Goal: Task Accomplishment & Management: Manage account settings

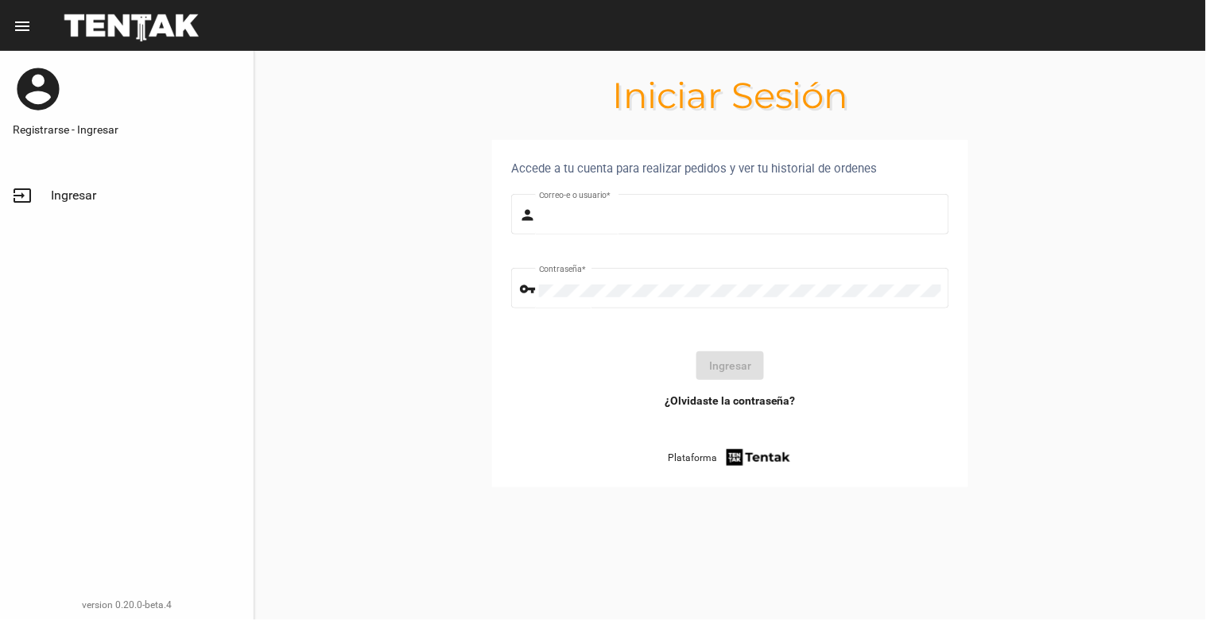
type input "natalialabancz@hotmail.com"
drag, startPoint x: 823, startPoint y: 491, endPoint x: 776, endPoint y: 438, distance: 70.4
click at [824, 491] on section "Accede a tu cuenta para realizar pedidos y ver tu historial de ordenes person n…" at bounding box center [730, 333] width 952 height 386
click at [737, 367] on button "Ingresar" at bounding box center [730, 365] width 68 height 29
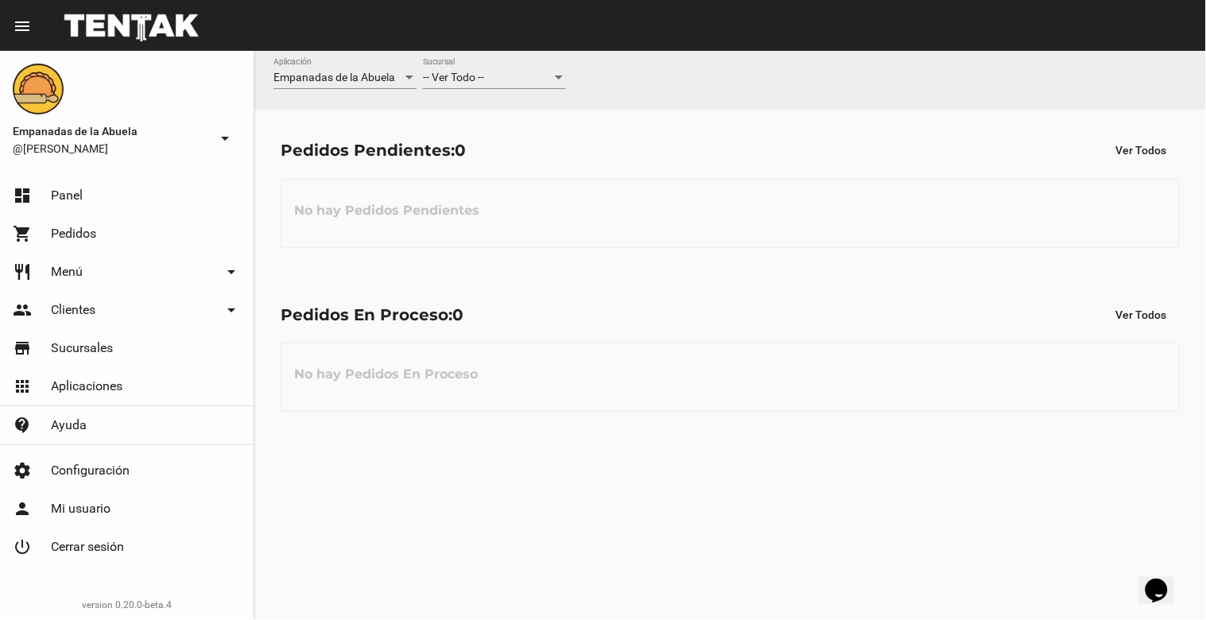
click at [559, 80] on div at bounding box center [559, 78] width 14 height 13
drag, startPoint x: 522, startPoint y: 160, endPoint x: 596, endPoint y: 136, distance: 77.7
click at [525, 160] on span "Lomas de Zamora" at bounding box center [494, 144] width 143 height 33
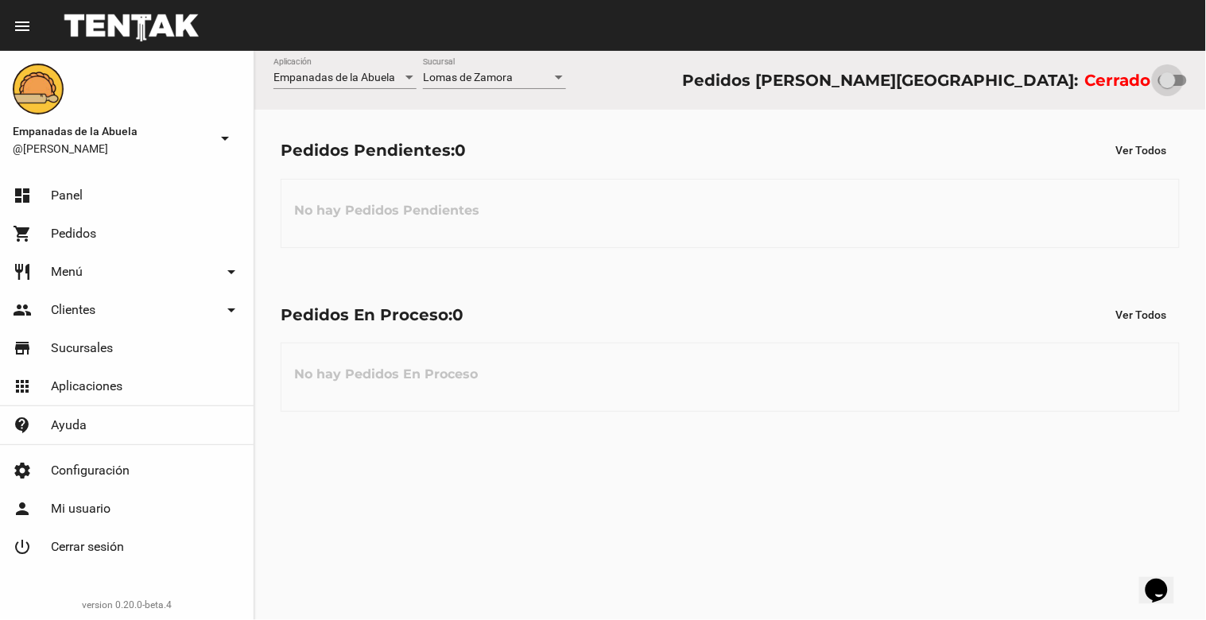
click at [1165, 83] on div at bounding box center [1168, 80] width 16 height 16
click at [1166, 86] on input "checkbox" at bounding box center [1166, 86] width 1 height 1
drag, startPoint x: 1164, startPoint y: 74, endPoint x: 1205, endPoint y: 82, distance: 42.1
click at [1205, 82] on div "Empanadas de la Abuela Aplicación Lomas de Zamora Sucursal Pedidos Lomas de Zam…" at bounding box center [730, 80] width 952 height 59
checkbox input "true"
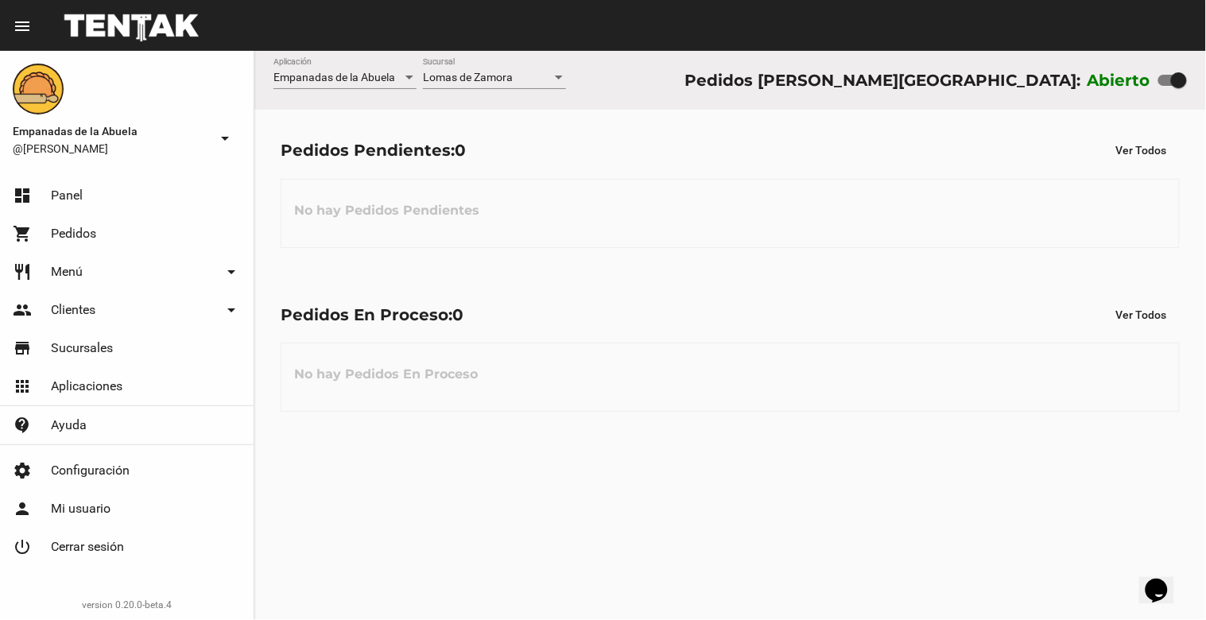
click at [560, 80] on div at bounding box center [559, 78] width 8 height 4
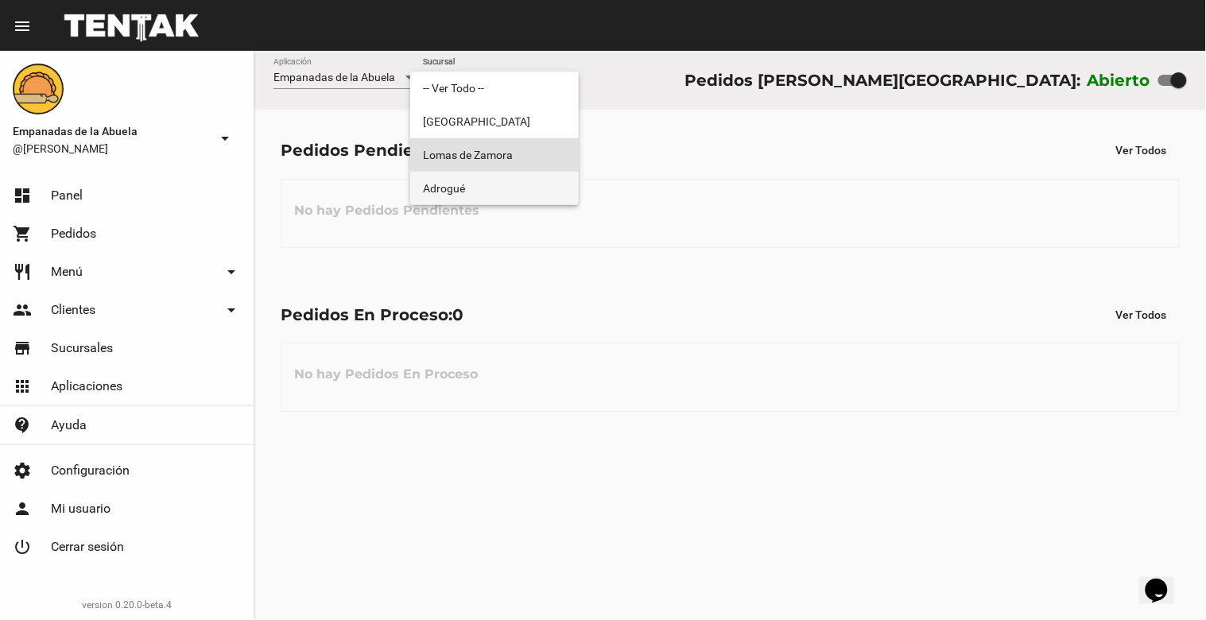
click at [535, 183] on span "Adrogué" at bounding box center [494, 188] width 143 height 33
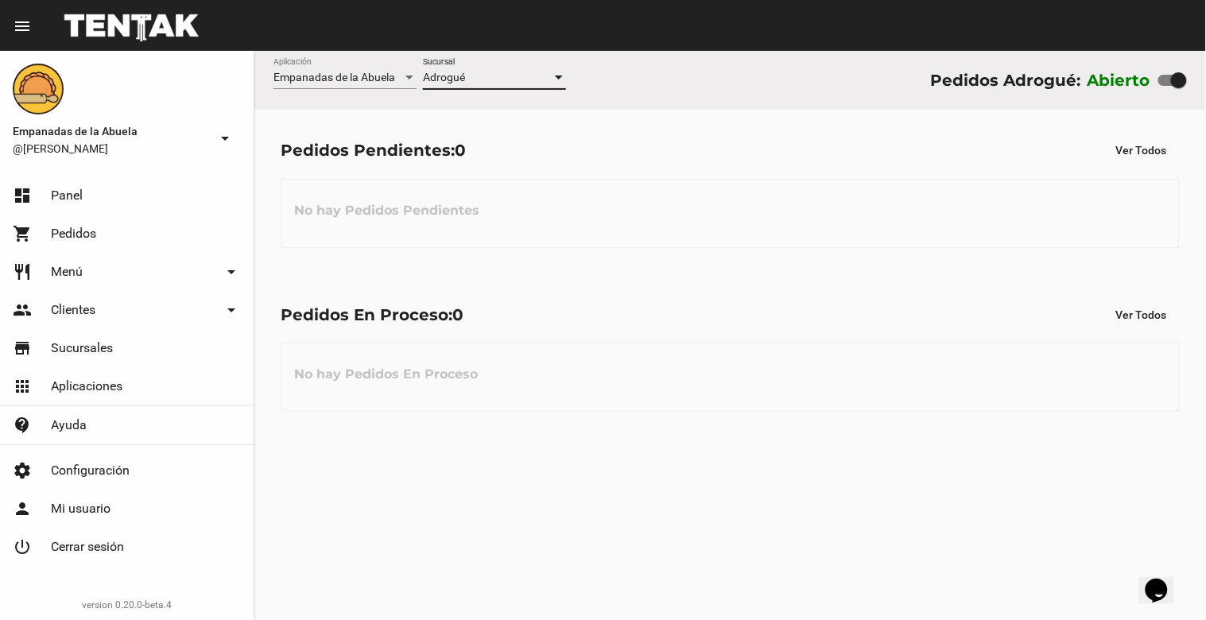
click at [560, 78] on div at bounding box center [559, 78] width 8 height 4
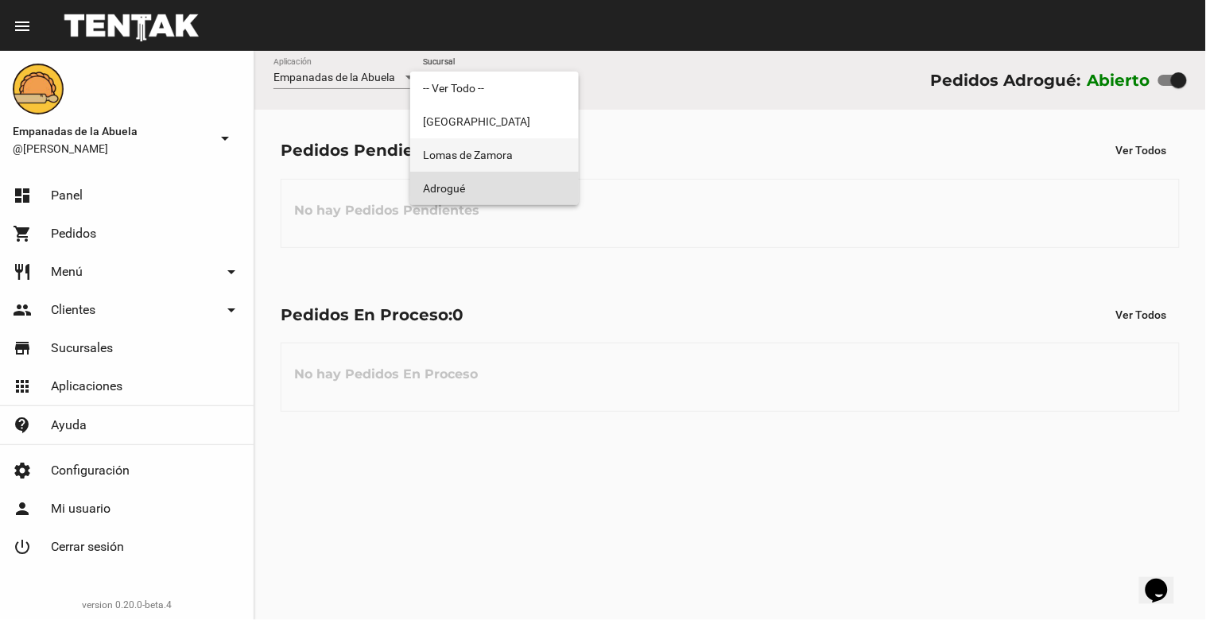
click at [527, 148] on span "Lomas de Zamora" at bounding box center [494, 154] width 143 height 33
